Goal: Information Seeking & Learning: Learn about a topic

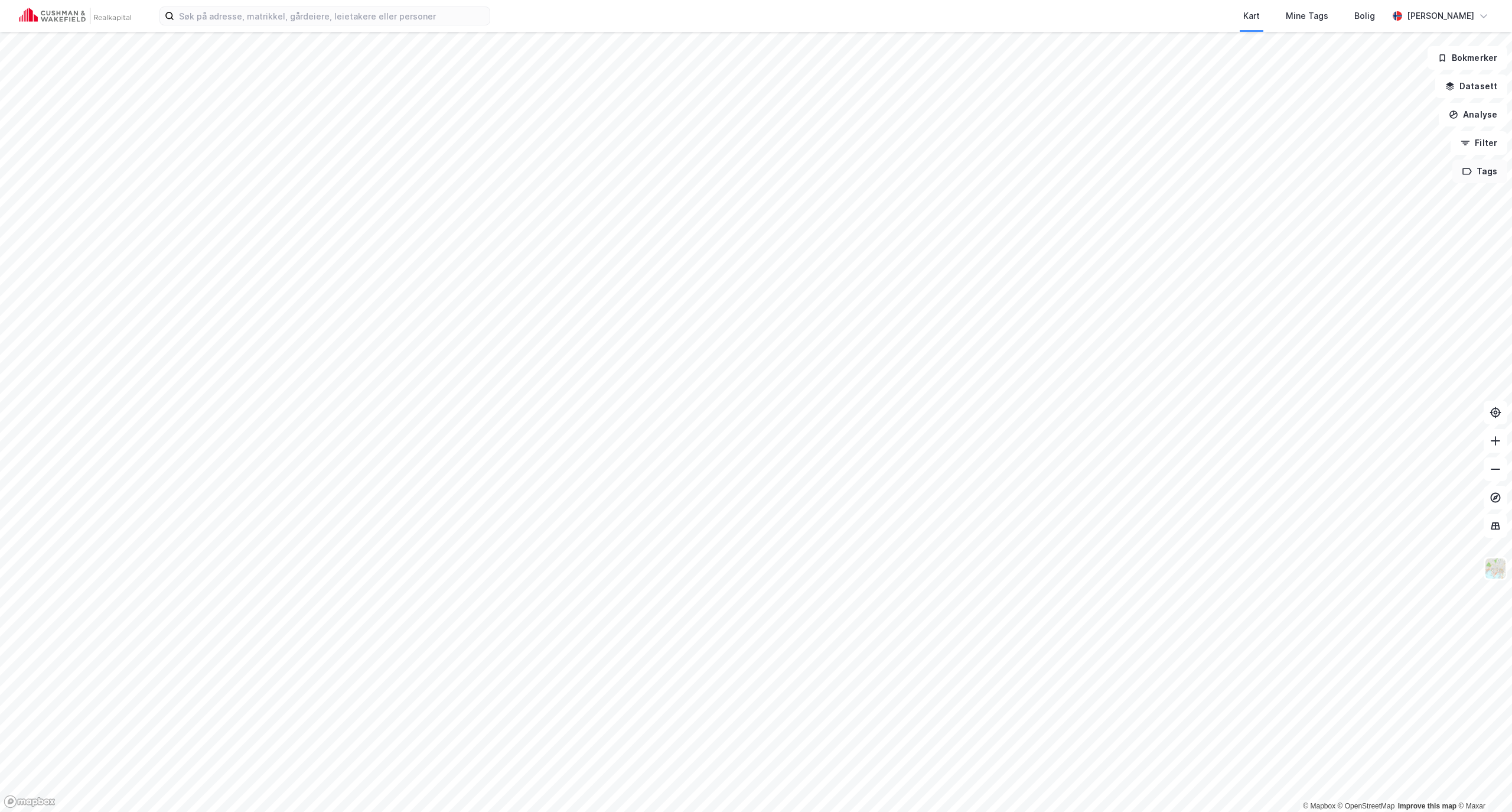
click at [1488, 167] on button "Tags" at bounding box center [1480, 171] width 55 height 24
click at [1481, 85] on button "Datasett" at bounding box center [1471, 86] width 72 height 24
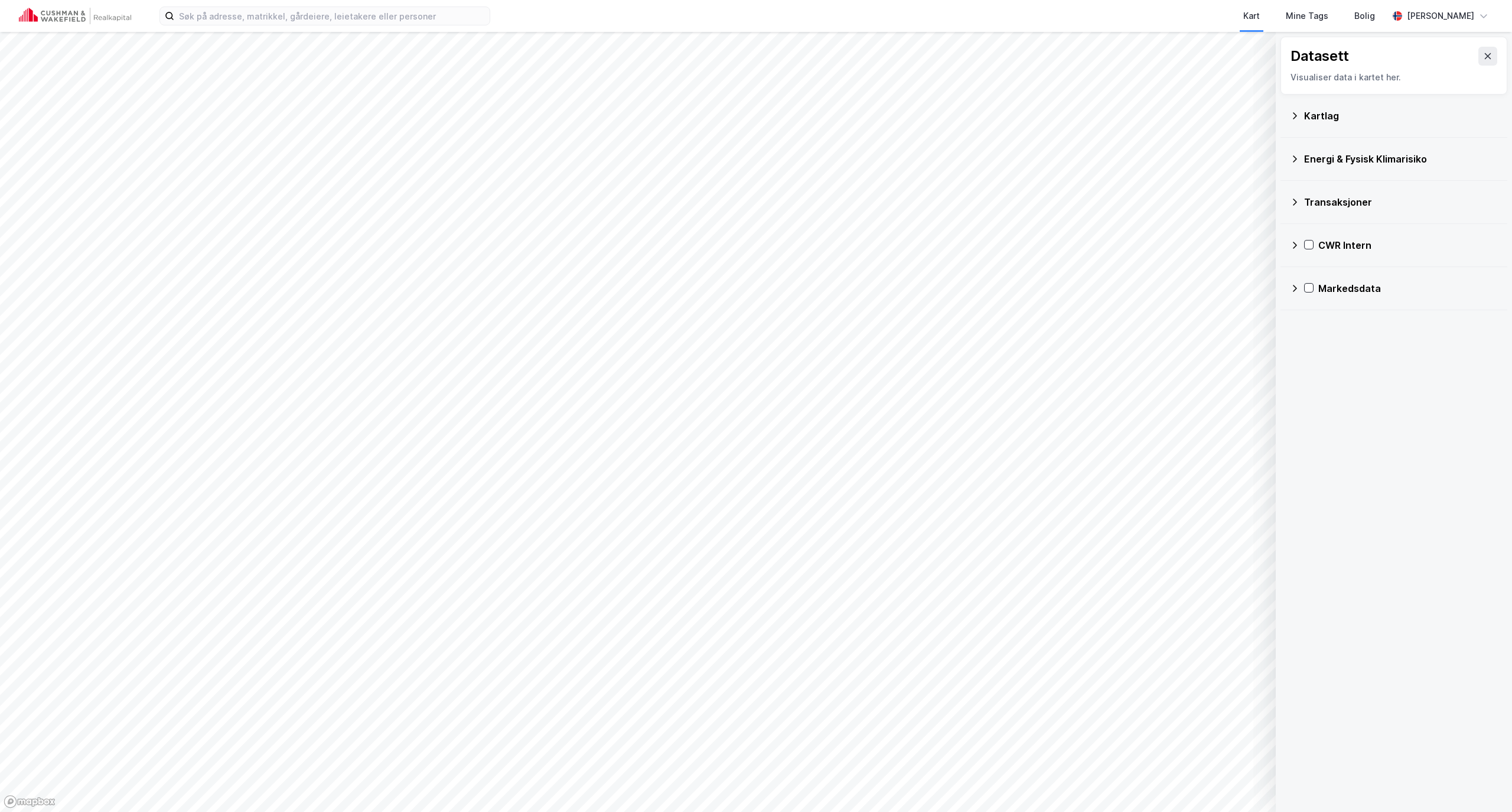
click at [1290, 244] on icon at bounding box center [1294, 244] width 9 height 9
click at [1312, 300] on icon at bounding box center [1309, 301] width 9 height 9
click at [1327, 331] on icon at bounding box center [1326, 329] width 8 height 8
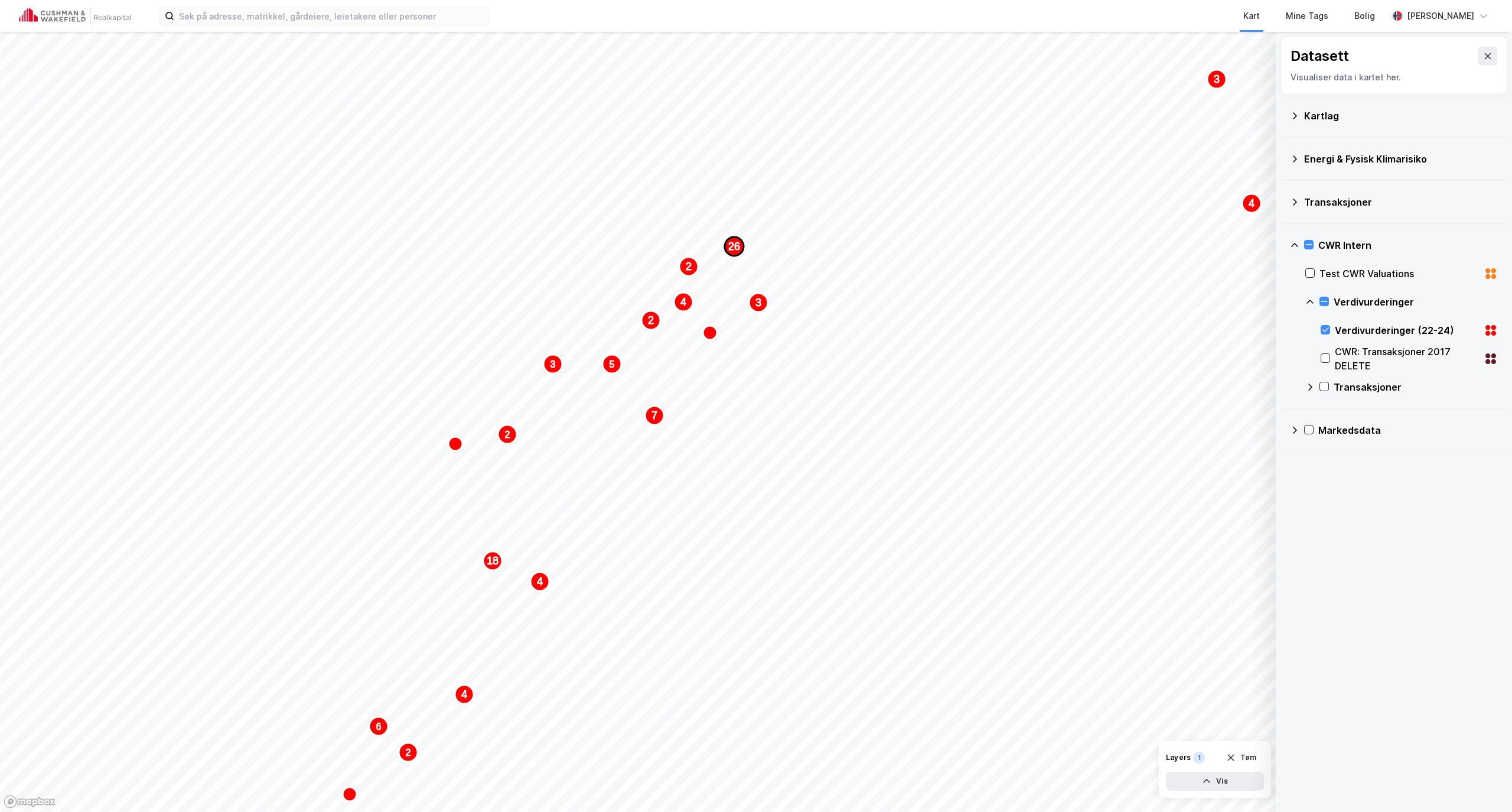
click at [720, 32] on div "12 2 3 3 2 6 2 4 2 8 2 19 2 6 90 3 5 3 4 4 3 2 4 5 2 7 4 18 2 3 26" at bounding box center [756, 32] width 1512 height 0
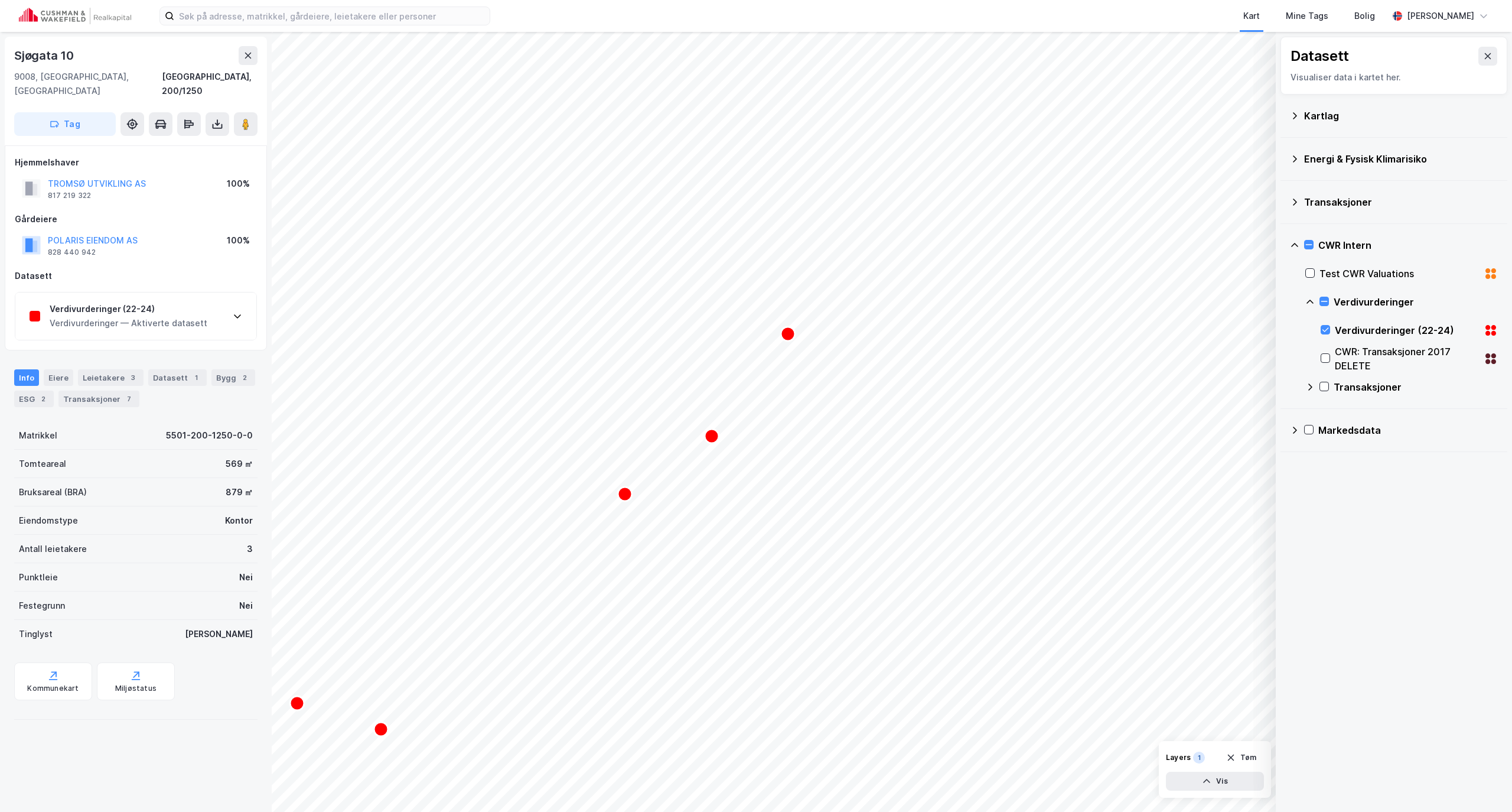
click at [115, 302] on div "Verdivurderinger (22-24)" at bounding box center [128, 309] width 158 height 14
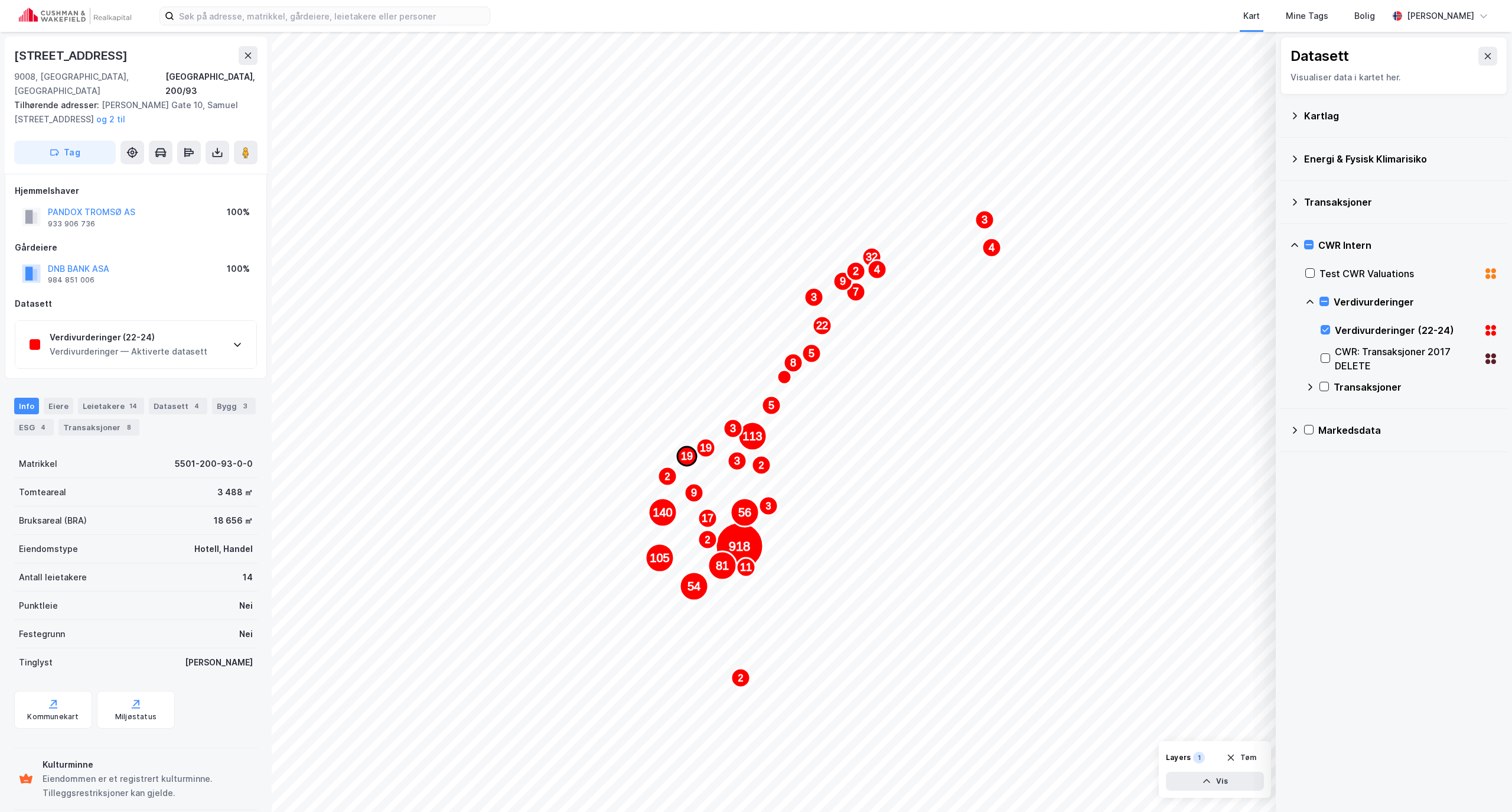
drag, startPoint x: 525, startPoint y: 454, endPoint x: 691, endPoint y: 460, distance: 166.1
click at [691, 32] on div "2 918 19 56 81 140 105 9 113 19 2 54 2 11 3 5 17 5 3 2 3 8 3 4 32 7 9 4 22 2 3" at bounding box center [756, 32] width 1512 height 0
